Goal: Find specific page/section: Find specific page/section

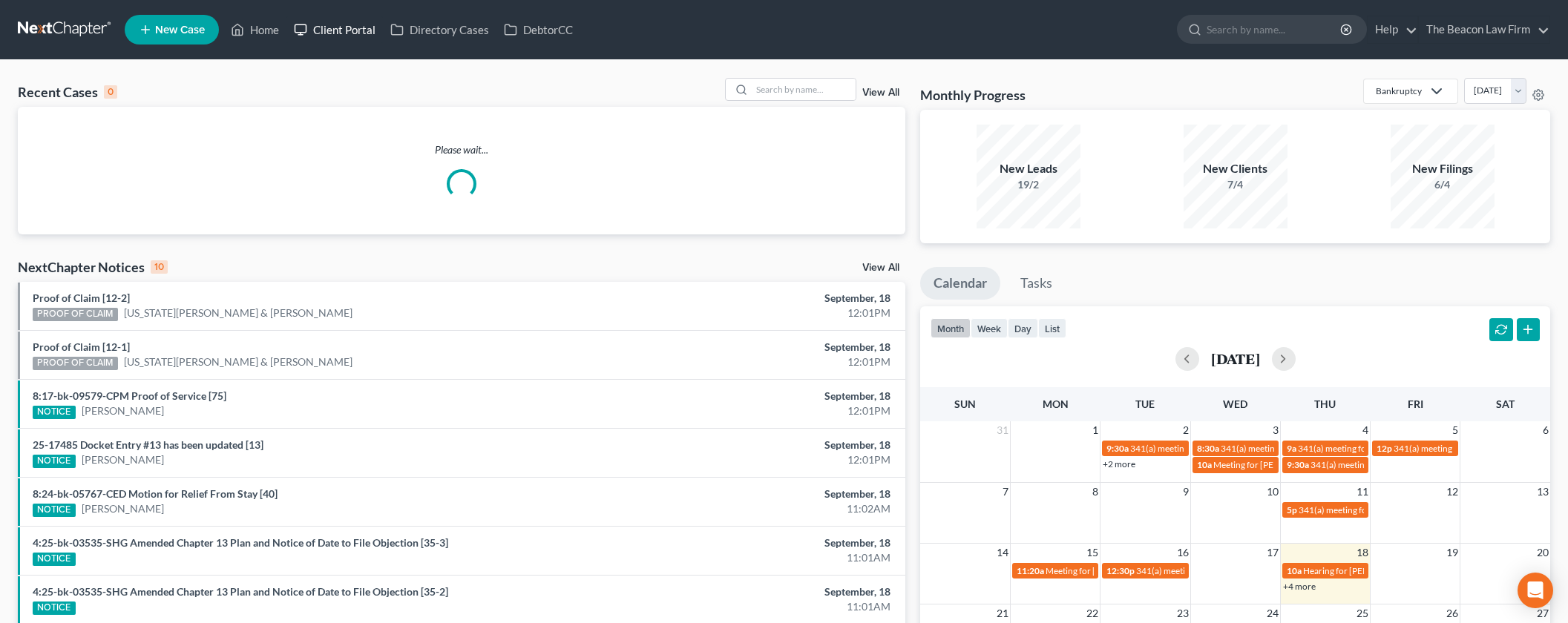
click at [350, 30] on link "Client Portal" at bounding box center [335, 30] width 96 height 26
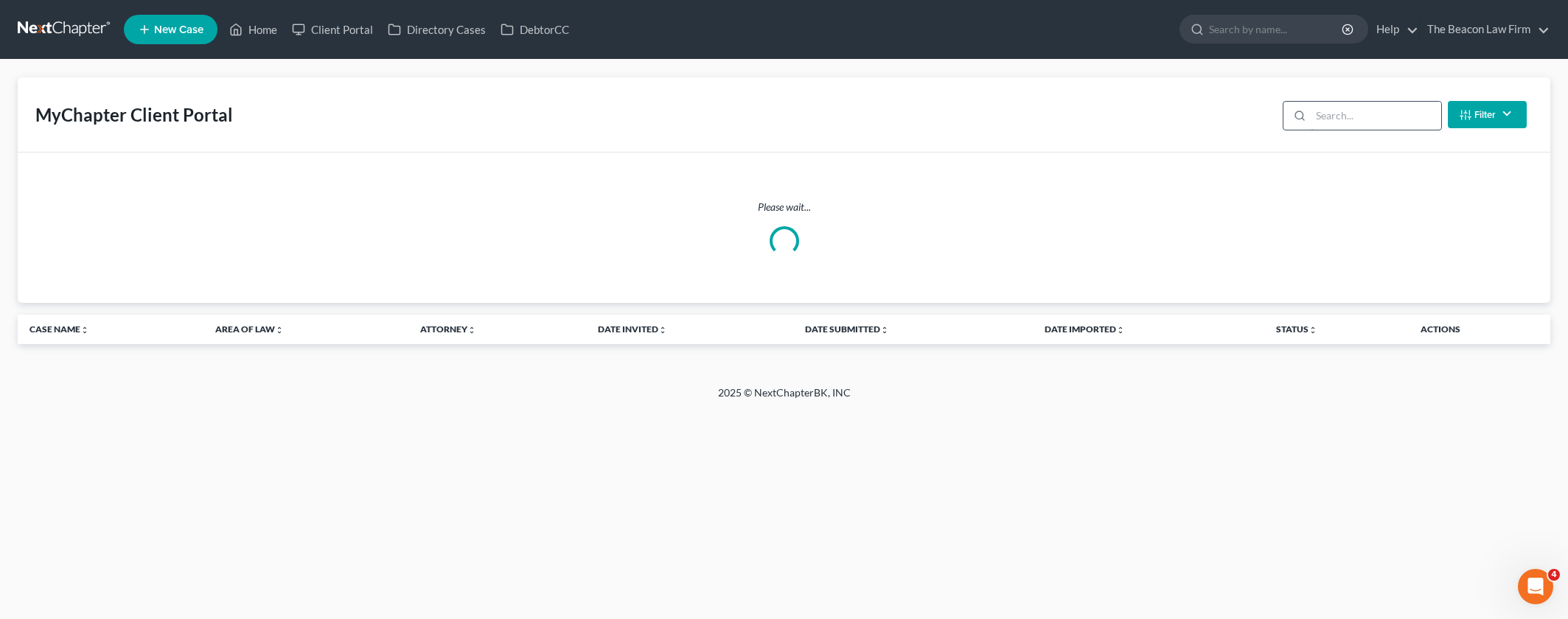
click at [1342, 114] on input "search" at bounding box center [1376, 116] width 131 height 28
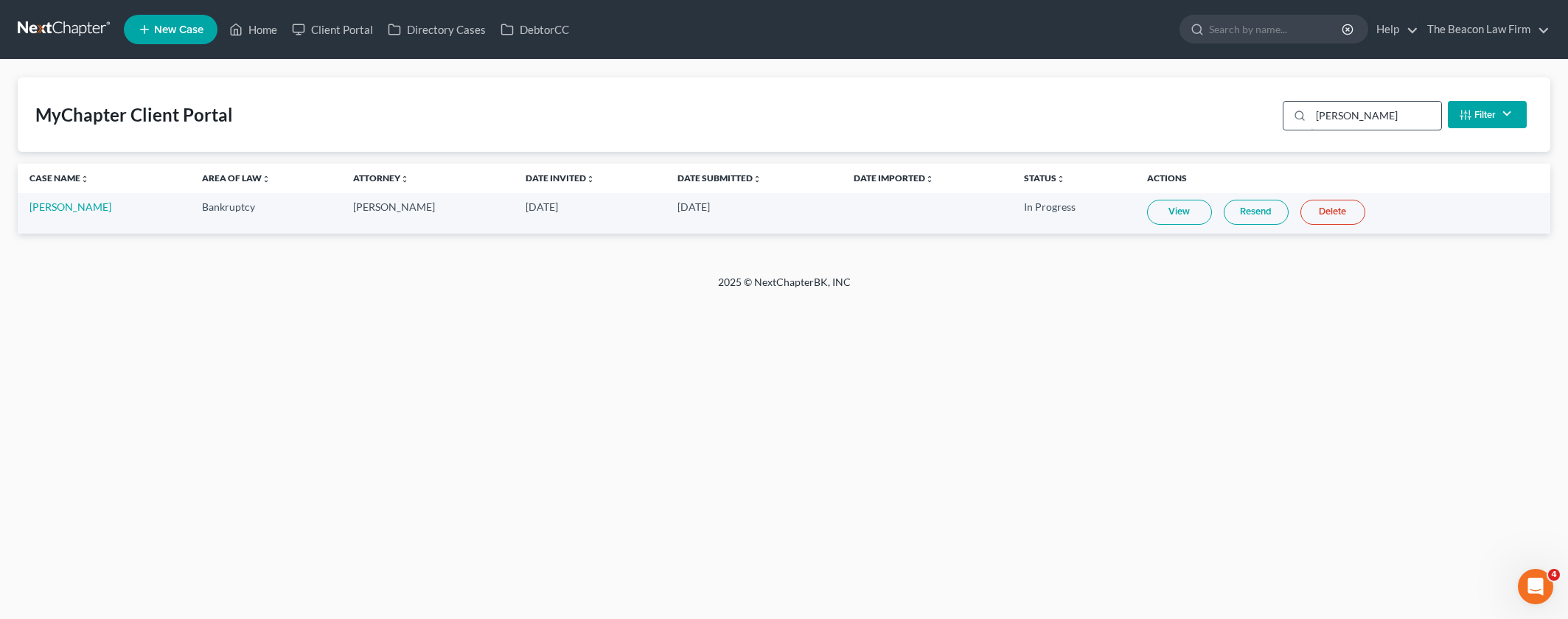
type input "[PERSON_NAME]"
click at [1280, 117] on div "[PERSON_NAME] Filter Status Filter... Invited In Progress Ready To Review Revie…" at bounding box center [1404, 114] width 256 height 39
click at [444, 119] on div "MyChapter Client Portal [PERSON_NAME] Filter Status Filter... Invited In Progre…" at bounding box center [784, 114] width 1532 height 74
click at [260, 34] on link "Home" at bounding box center [253, 29] width 63 height 26
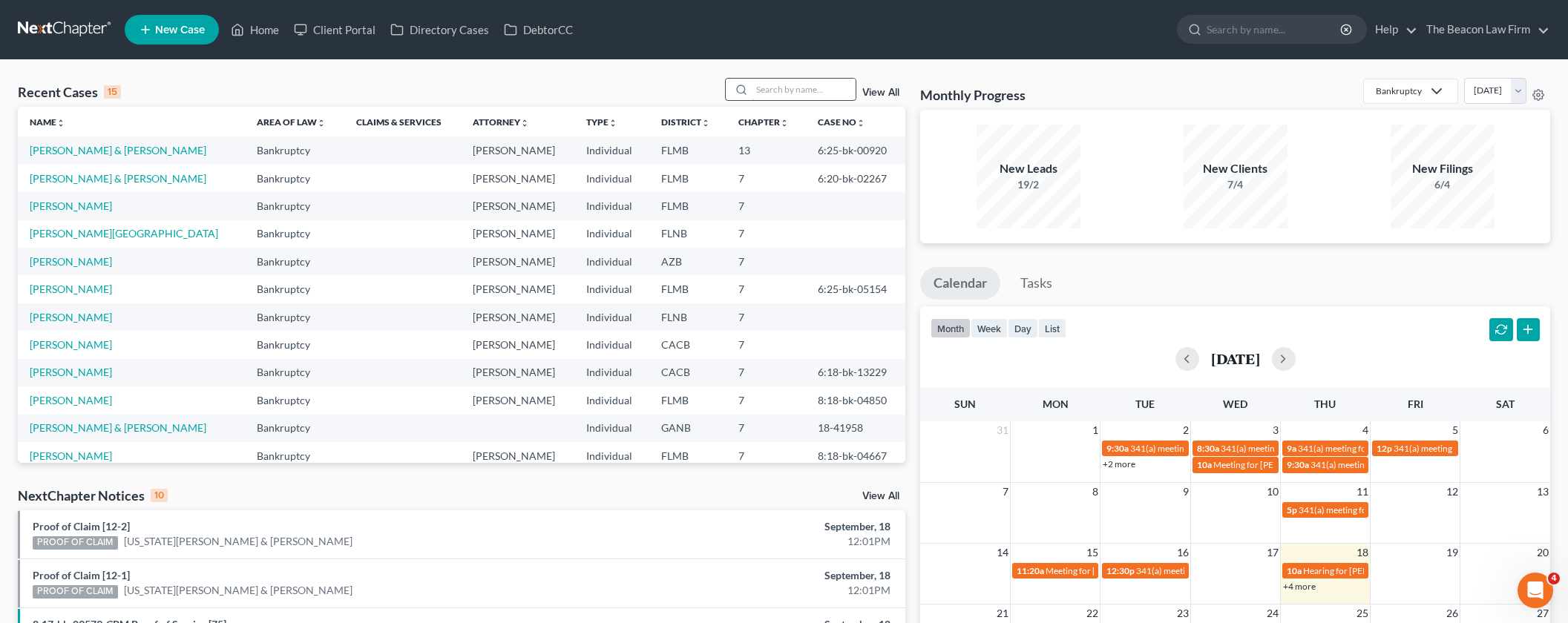
click at [783, 90] on input "search" at bounding box center [804, 89] width 104 height 22
click at [811, 89] on input "search" at bounding box center [804, 89] width 104 height 22
paste input "[PERSON_NAME]"
click at [790, 89] on input "[PERSON_NAME]" at bounding box center [804, 89] width 104 height 22
click at [806, 86] on input "[PERSON_NAME]" at bounding box center [804, 89] width 104 height 22
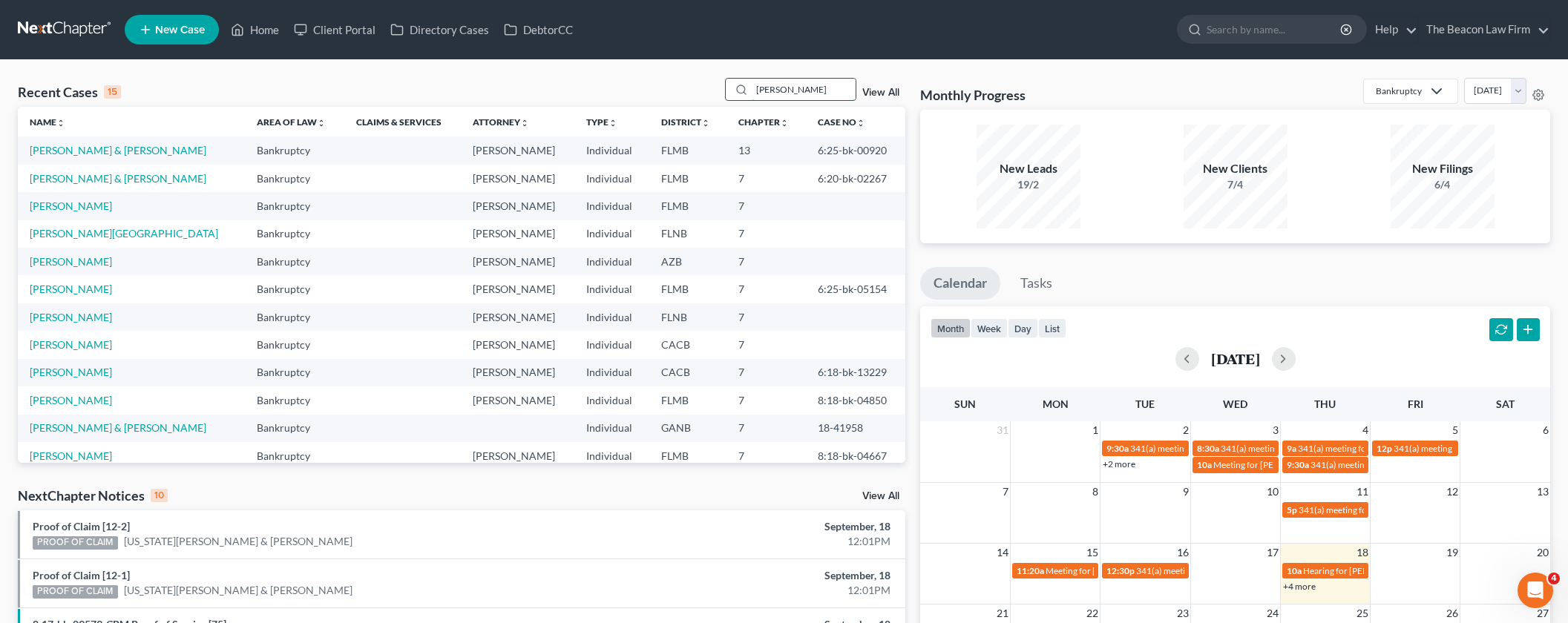
click at [802, 89] on input "[PERSON_NAME]" at bounding box center [804, 89] width 104 height 22
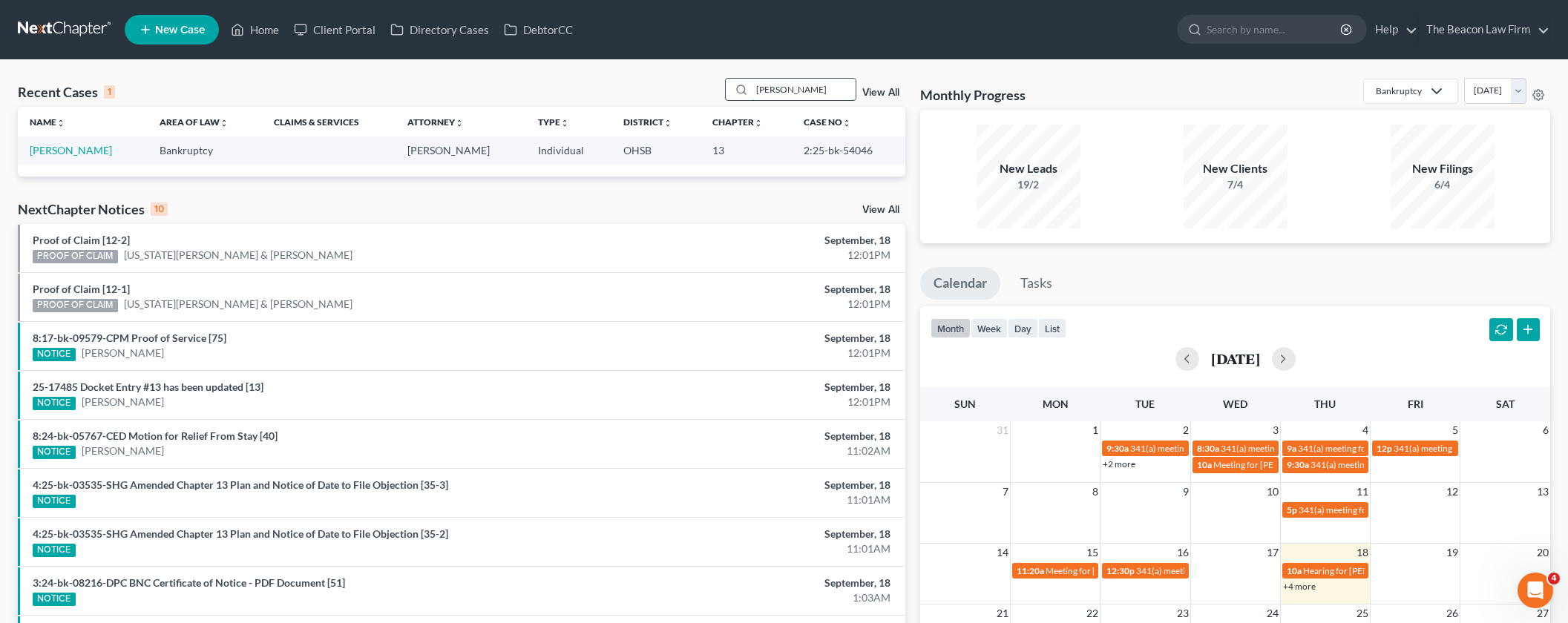
click at [799, 90] on input "[PERSON_NAME]" at bounding box center [804, 89] width 104 height 22
type input "[PERSON_NAME]"
click at [96, 156] on link "[PERSON_NAME]" at bounding box center [71, 150] width 82 height 12
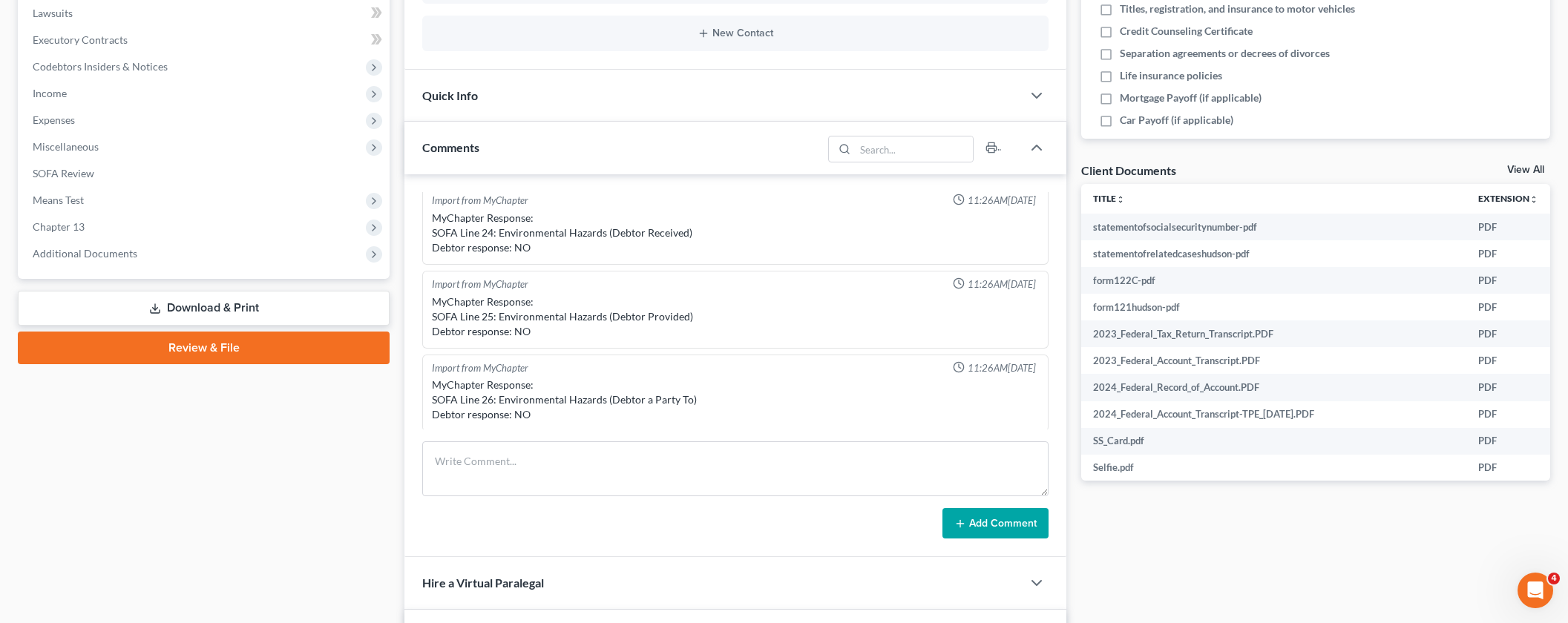
scroll to position [432, 0]
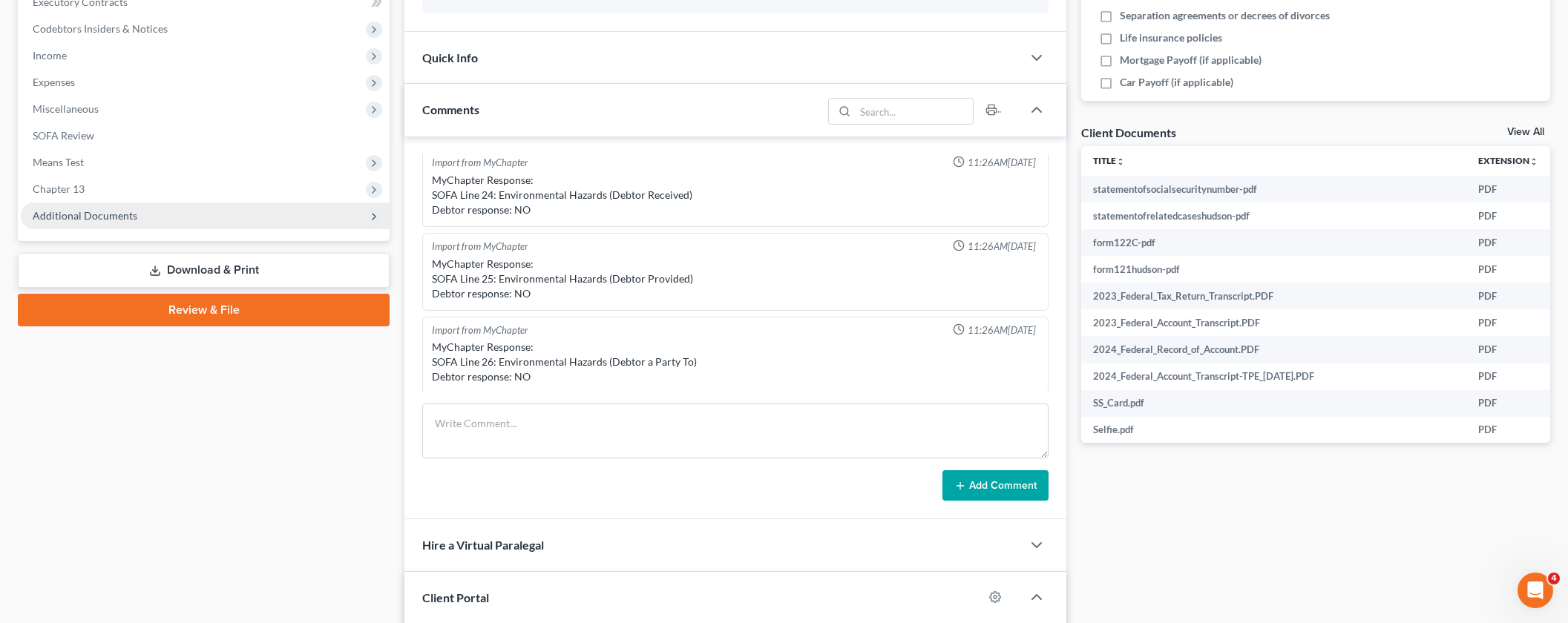
click at [78, 222] on span "Additional Documents" at bounding box center [205, 215] width 369 height 26
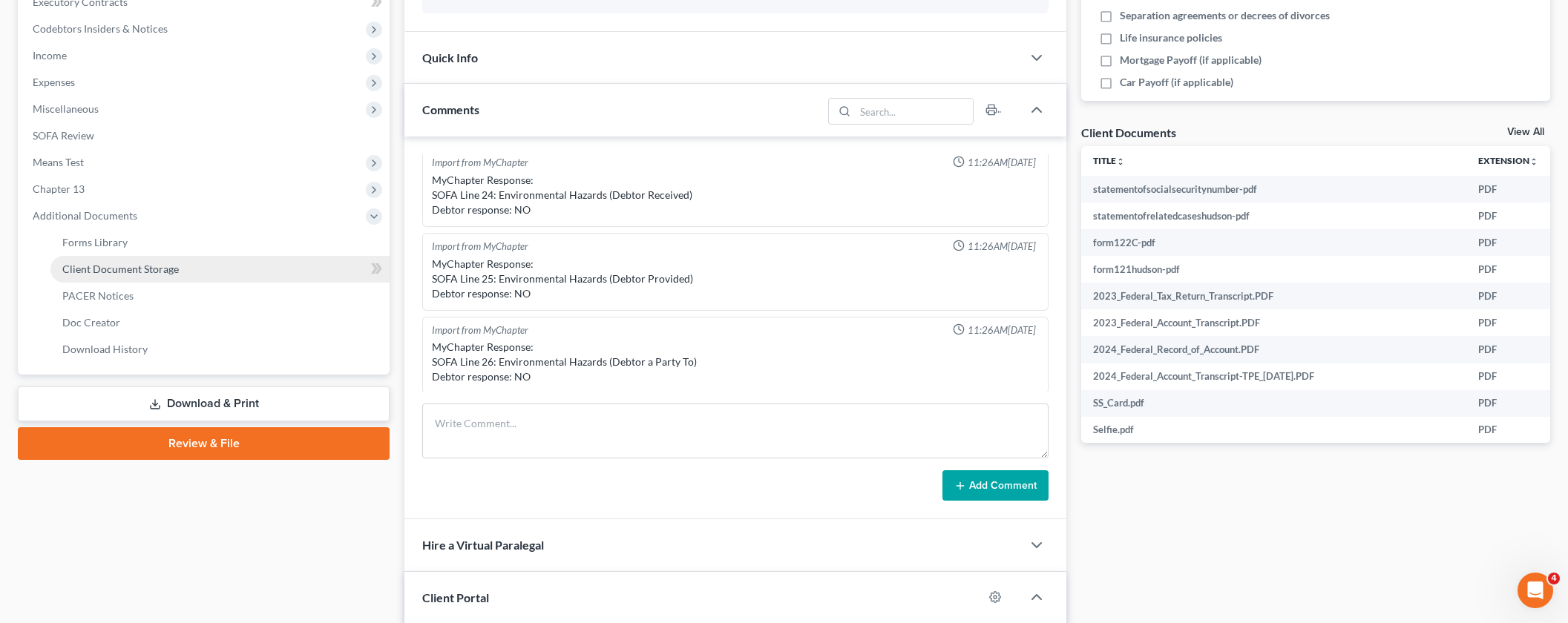
drag, startPoint x: 111, startPoint y: 290, endPoint x: 120, endPoint y: 275, distance: 17.5
click at [116, 281] on ul "Forms Library Client Document Storage PACER Notices Doc Form Fields Doc Creator…" at bounding box center [205, 296] width 369 height 134
click at [120, 275] on span "Client Document Storage" at bounding box center [121, 269] width 117 height 12
